Goal: Task Accomplishment & Management: Manage account settings

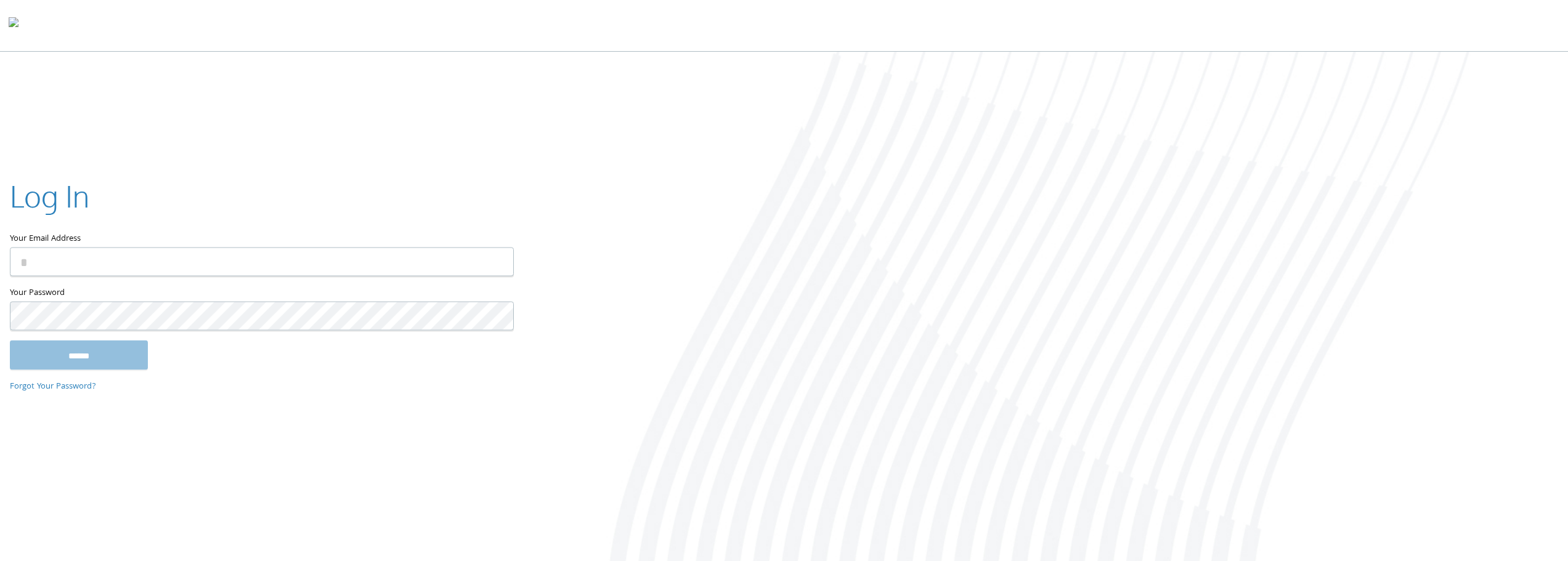
type input "**********"
click at [112, 343] on input "******" at bounding box center [79, 355] width 138 height 30
